Goal: Navigation & Orientation: Go to known website

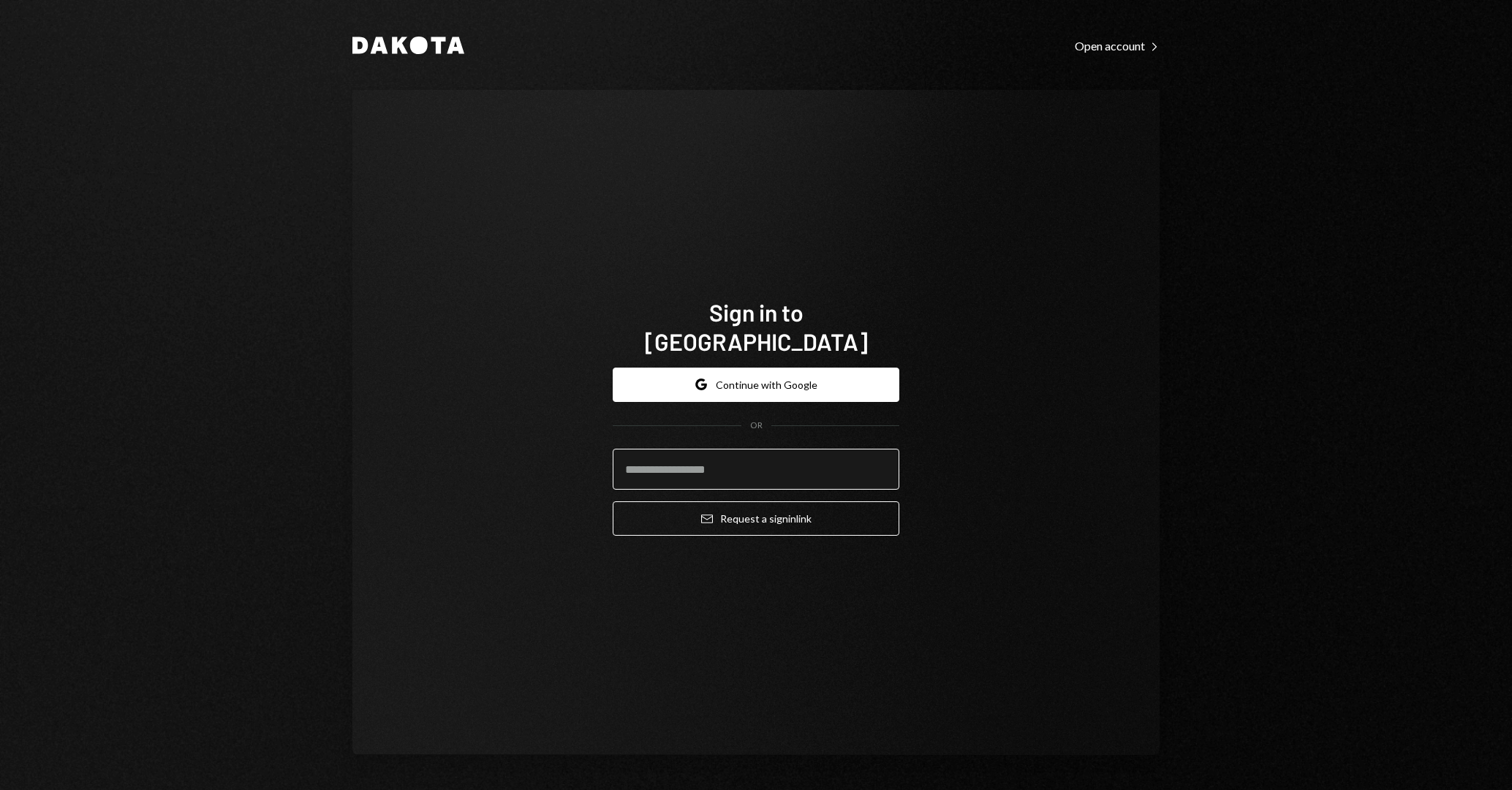
click at [705, 448] on input "email" at bounding box center [756, 469] width 287 height 41
click at [799, 367] on button "Google Continue with Google" at bounding box center [756, 384] width 287 height 34
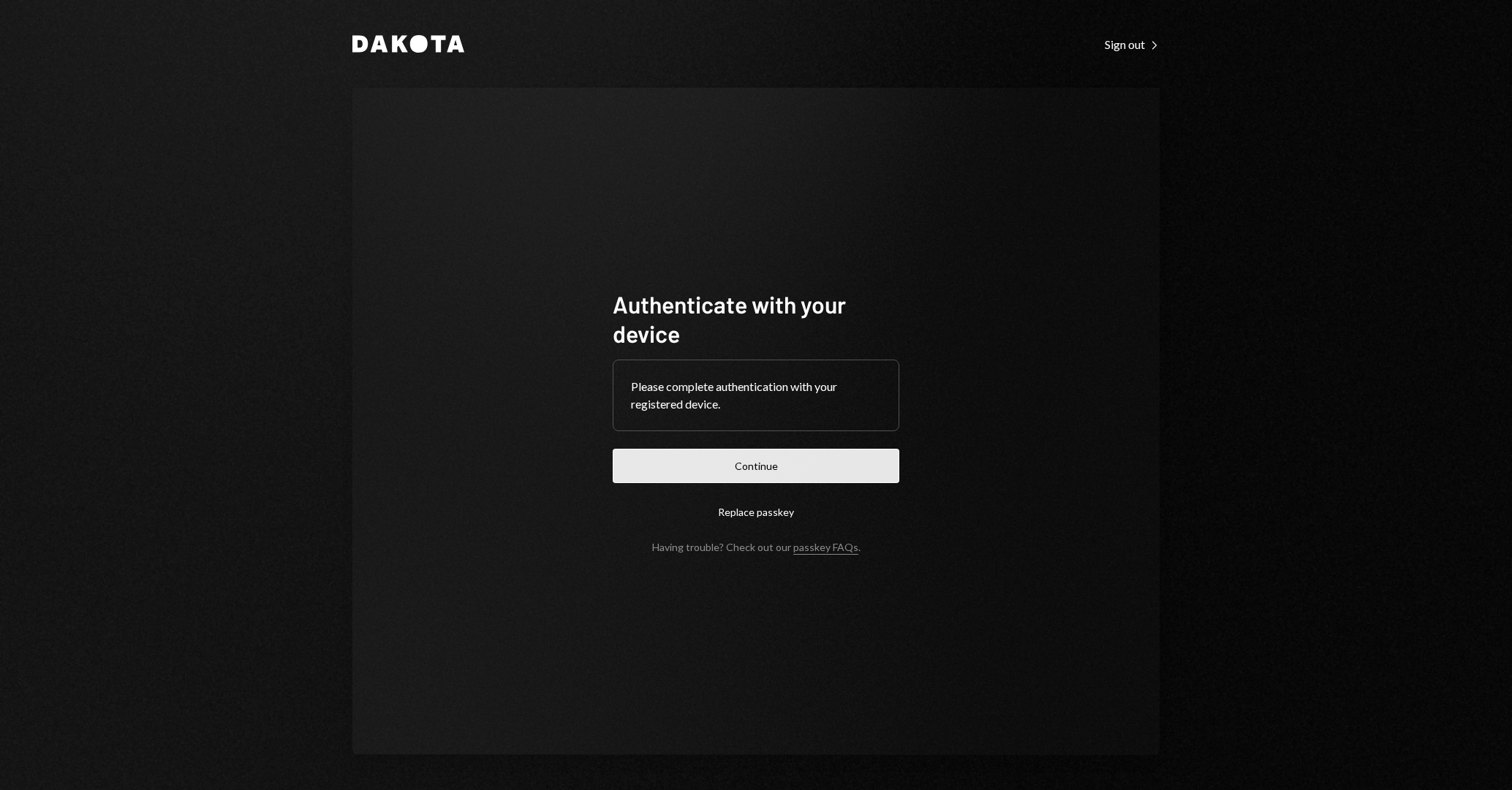
click at [788, 469] on button "Continue" at bounding box center [756, 465] width 287 height 34
